Goal: Task Accomplishment & Management: Manage account settings

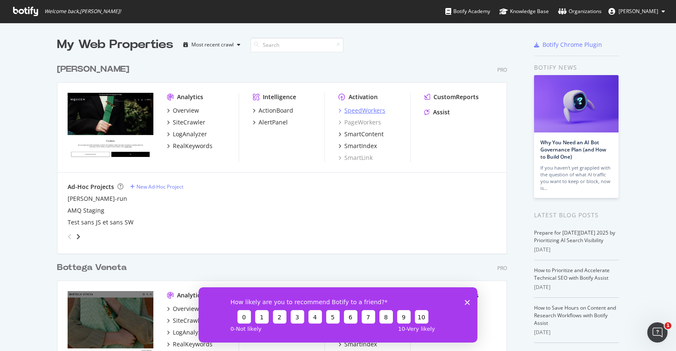
click at [365, 111] on div "SpeedWorkers" at bounding box center [364, 110] width 41 height 8
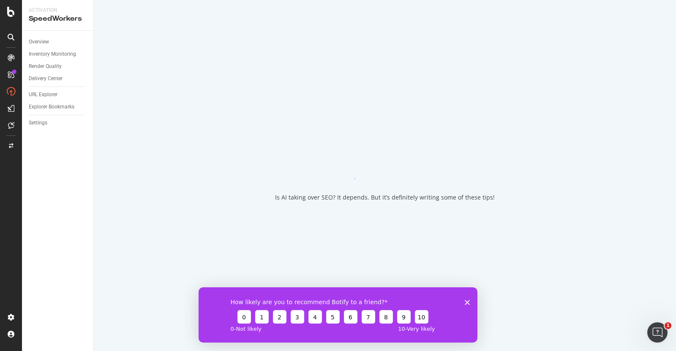
click at [466, 303] on polygon "Fermer l'enquête" at bounding box center [467, 302] width 5 height 5
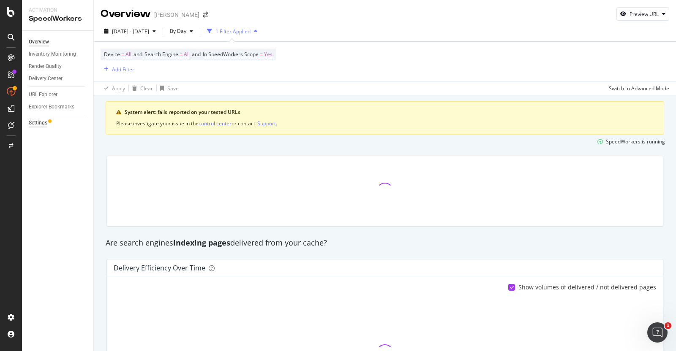
click at [39, 123] on div "Settings" at bounding box center [38, 123] width 19 height 9
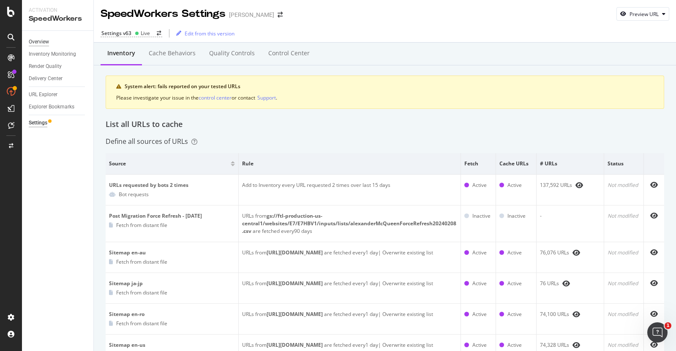
click at [44, 42] on div "Overview" at bounding box center [39, 42] width 20 height 9
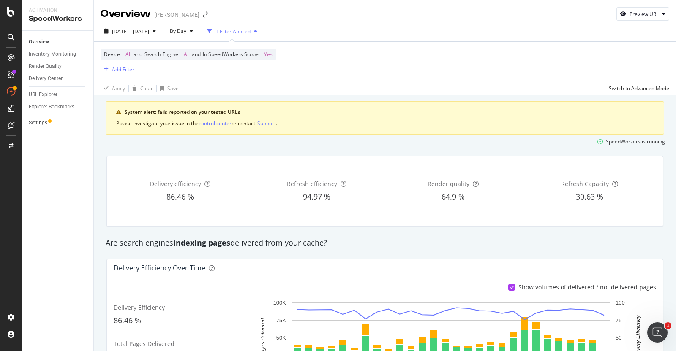
click at [31, 123] on div "Settings" at bounding box center [38, 123] width 19 height 9
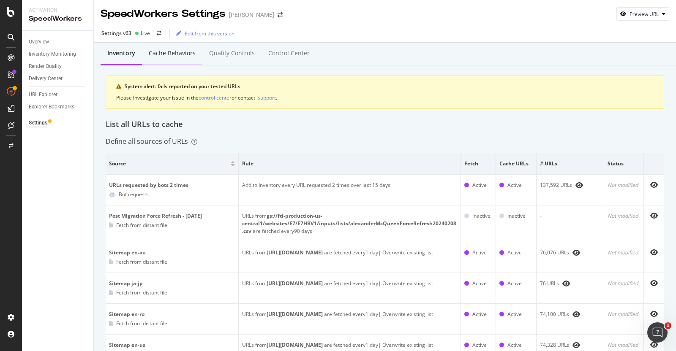
click at [168, 56] on div "Cache behaviors" at bounding box center [172, 53] width 47 height 8
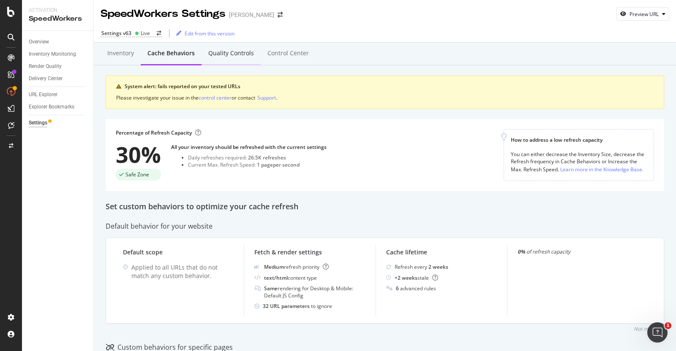
click at [219, 51] on div "Quality Controls" at bounding box center [231, 53] width 46 height 8
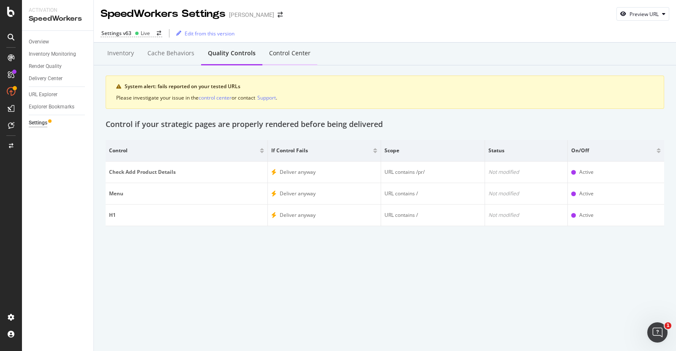
click at [304, 56] on div "Control Center" at bounding box center [289, 53] width 41 height 8
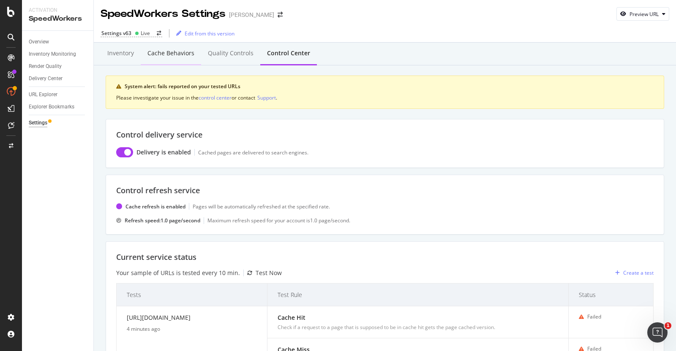
click at [169, 59] on div "Cache behaviors" at bounding box center [171, 53] width 60 height 23
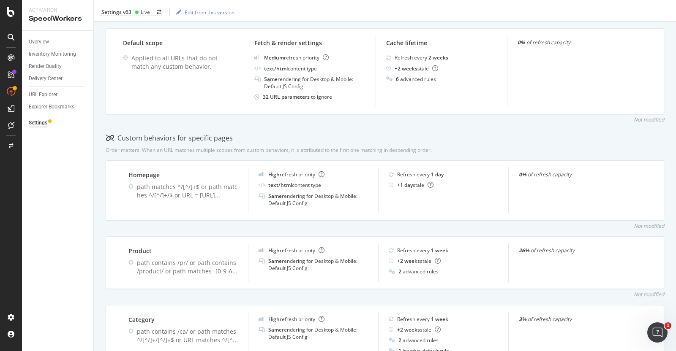
scroll to position [209, 0]
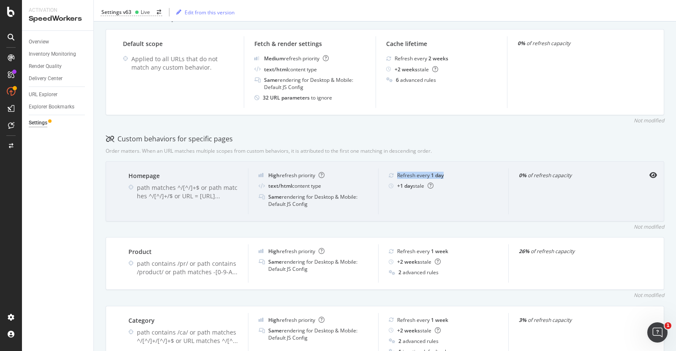
drag, startPoint x: 458, startPoint y: 175, endPoint x: 389, endPoint y: 176, distance: 69.3
click at [389, 176] on div "Refresh every 1 day" at bounding box center [443, 175] width 109 height 7
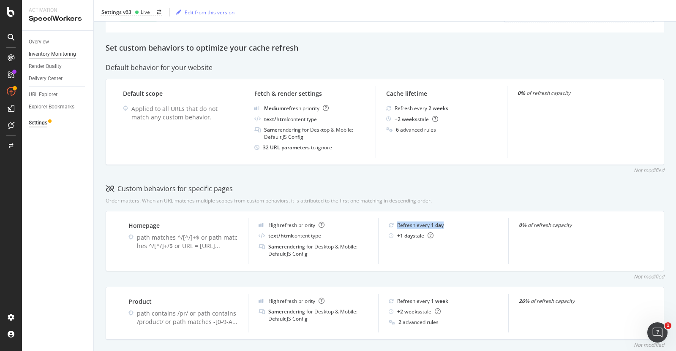
scroll to position [156, 0]
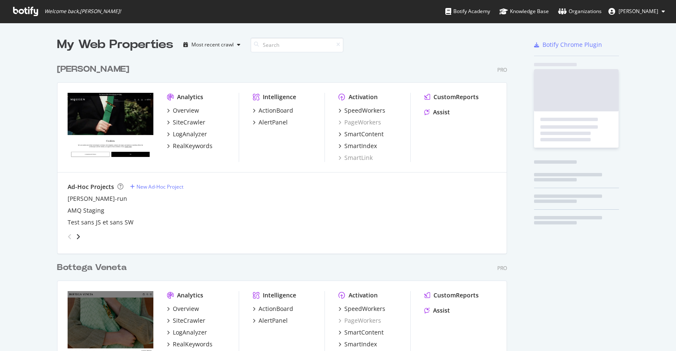
scroll to position [343, 659]
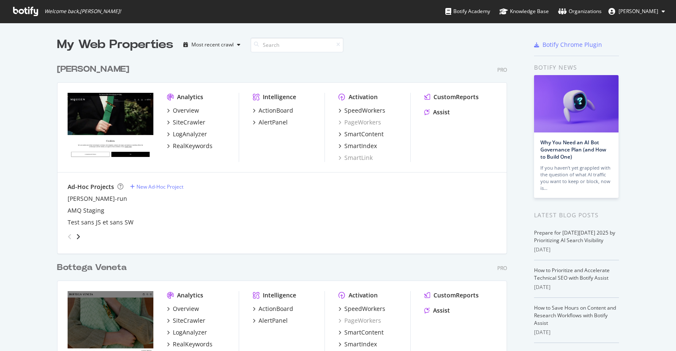
click at [629, 10] on span "[PERSON_NAME]" at bounding box center [638, 11] width 40 height 7
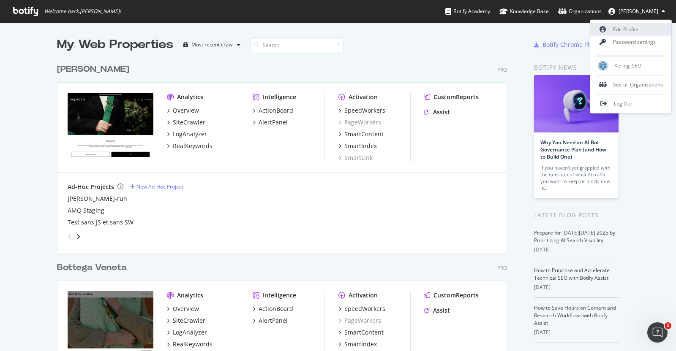
scroll to position [0, 0]
click at [623, 31] on link "Edit Profile" at bounding box center [630, 29] width 81 height 13
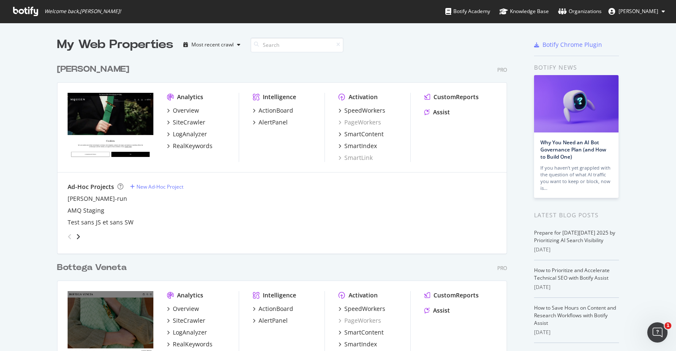
click at [631, 17] on button "Sandra Lukijanec" at bounding box center [637, 12] width 70 height 14
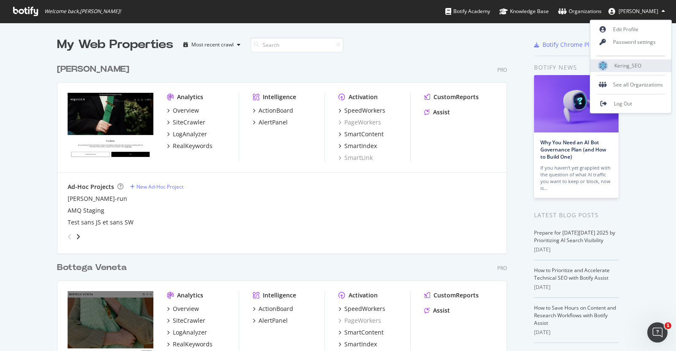
click at [633, 68] on span "Kering_SEO" at bounding box center [627, 65] width 27 height 7
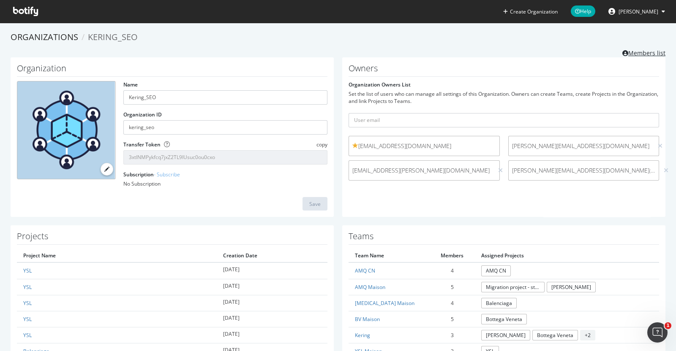
click at [635, 49] on link "Members list" at bounding box center [643, 52] width 43 height 11
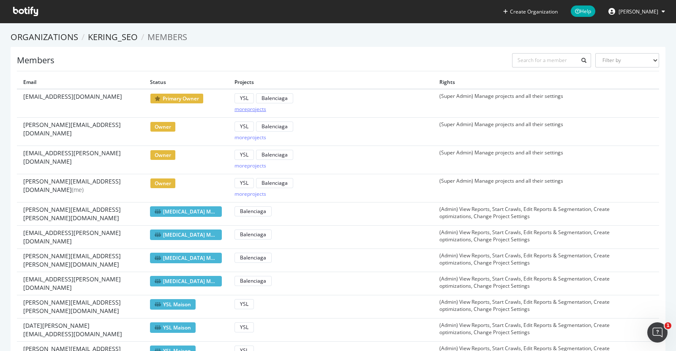
click at [249, 109] on div "more projects" at bounding box center [250, 109] width 32 height 7
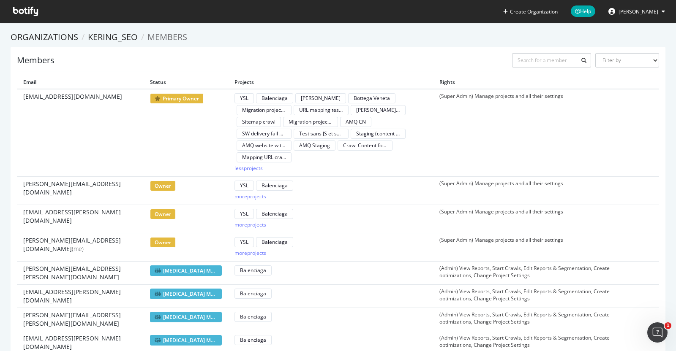
click at [249, 197] on div "more projects" at bounding box center [250, 196] width 32 height 7
